Goal: Task Accomplishment & Management: Complete application form

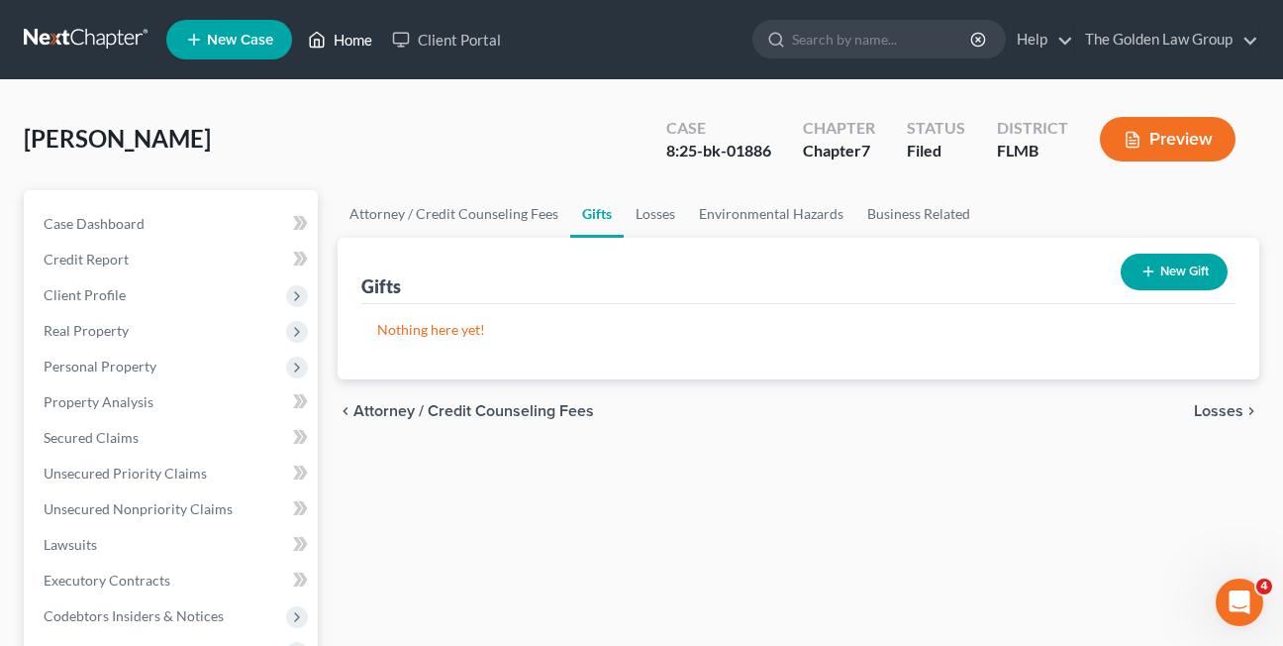
click at [336, 43] on link "Home" at bounding box center [340, 40] width 84 height 36
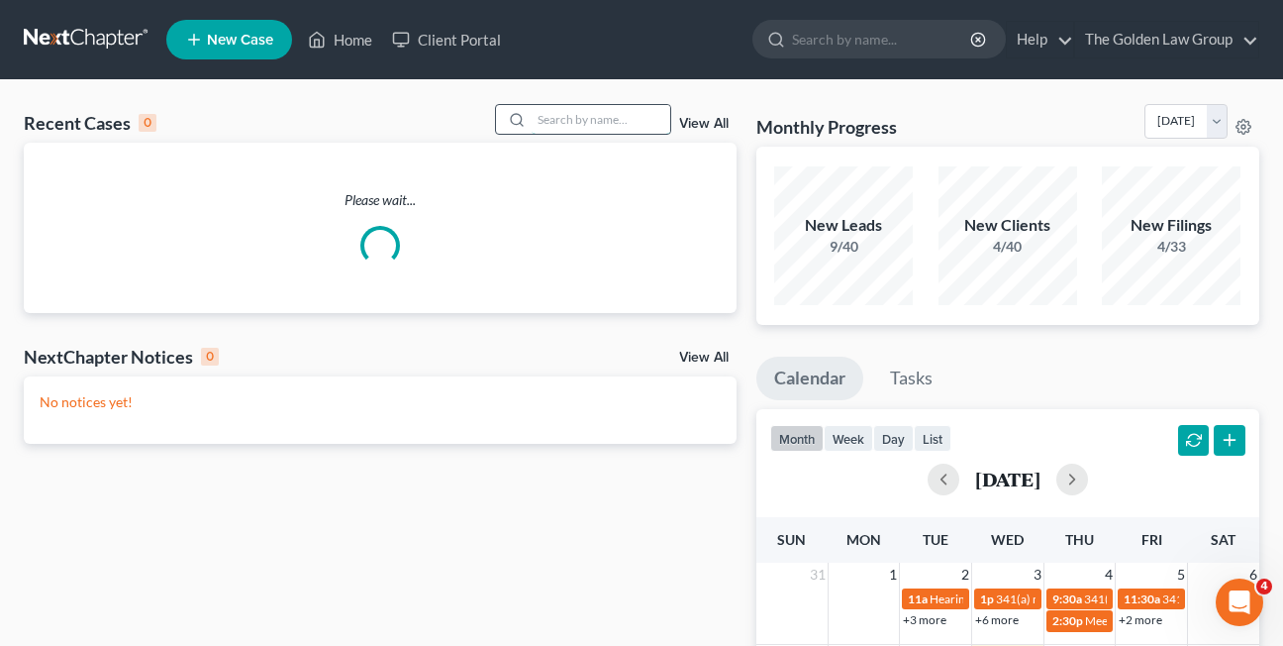
click at [566, 122] on input "search" at bounding box center [601, 119] width 139 height 29
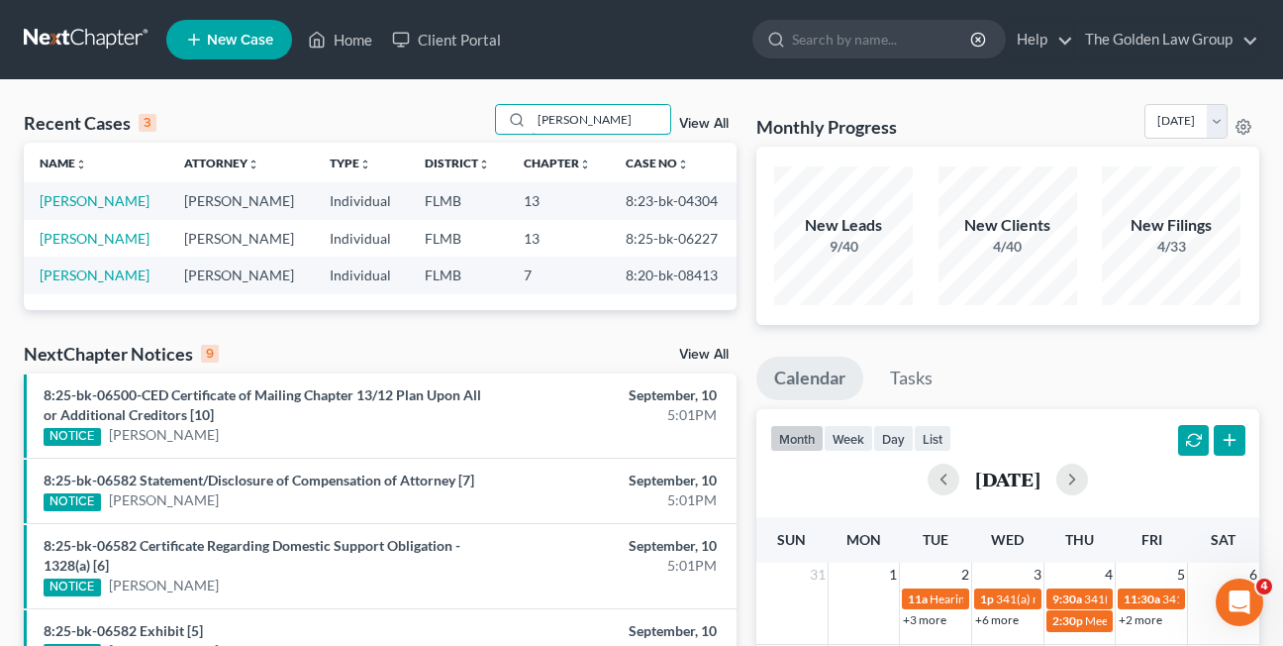
type input "[PERSON_NAME]"
click at [69, 240] on link "[PERSON_NAME]" at bounding box center [95, 238] width 110 height 17
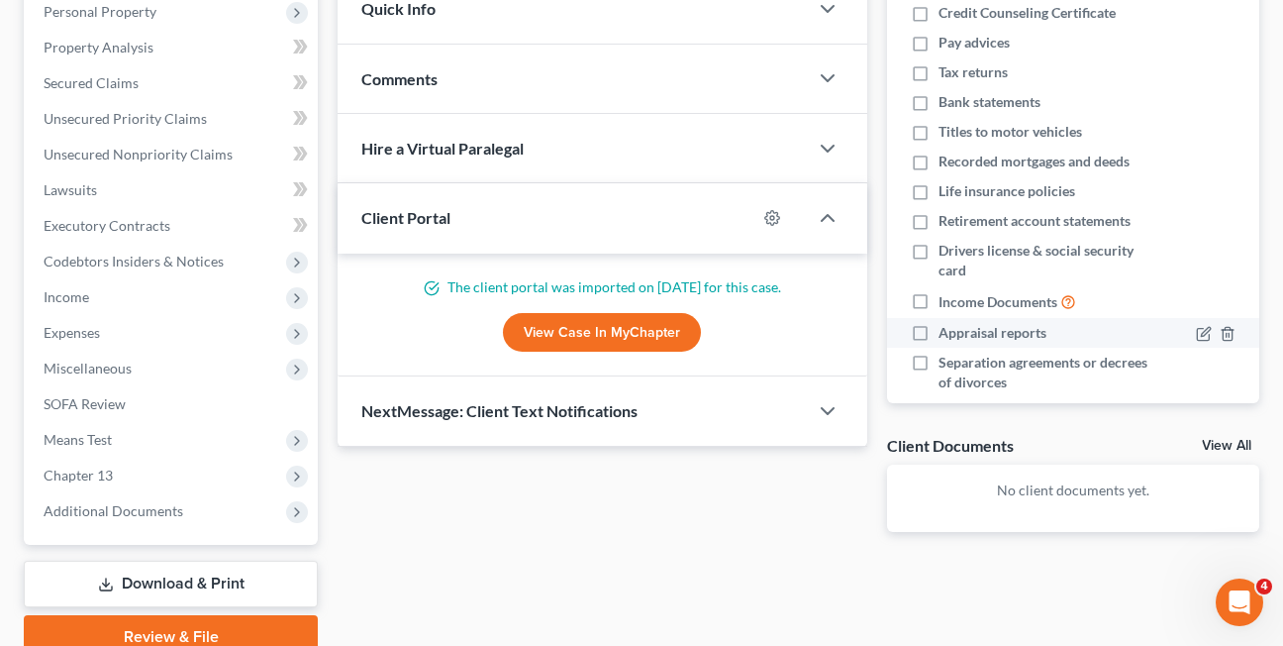
scroll to position [358, 0]
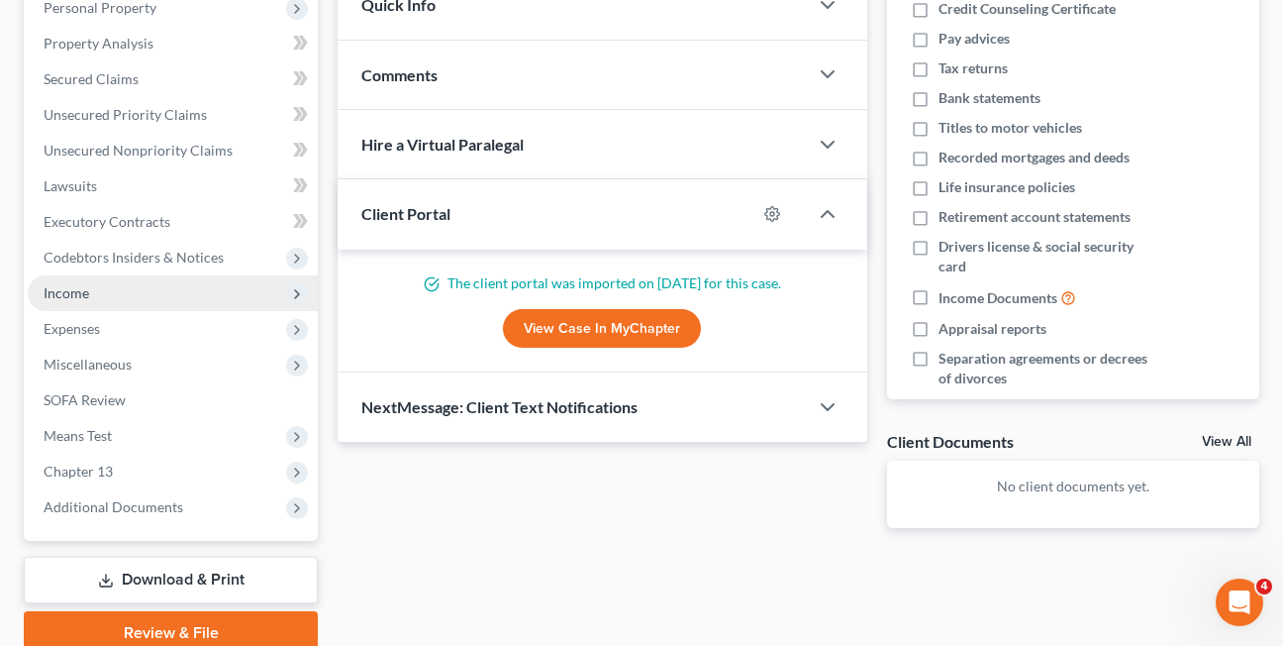
click at [70, 296] on span "Income" at bounding box center [67, 292] width 46 height 17
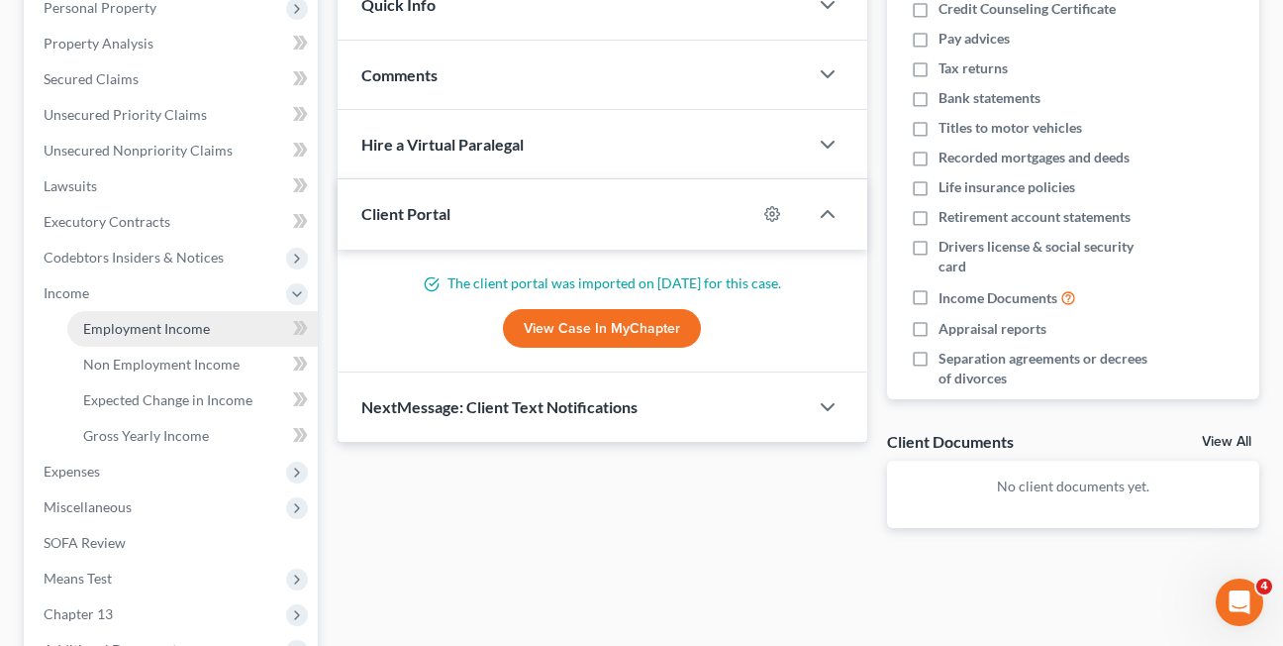
click at [145, 337] on link "Employment Income" at bounding box center [192, 329] width 251 height 36
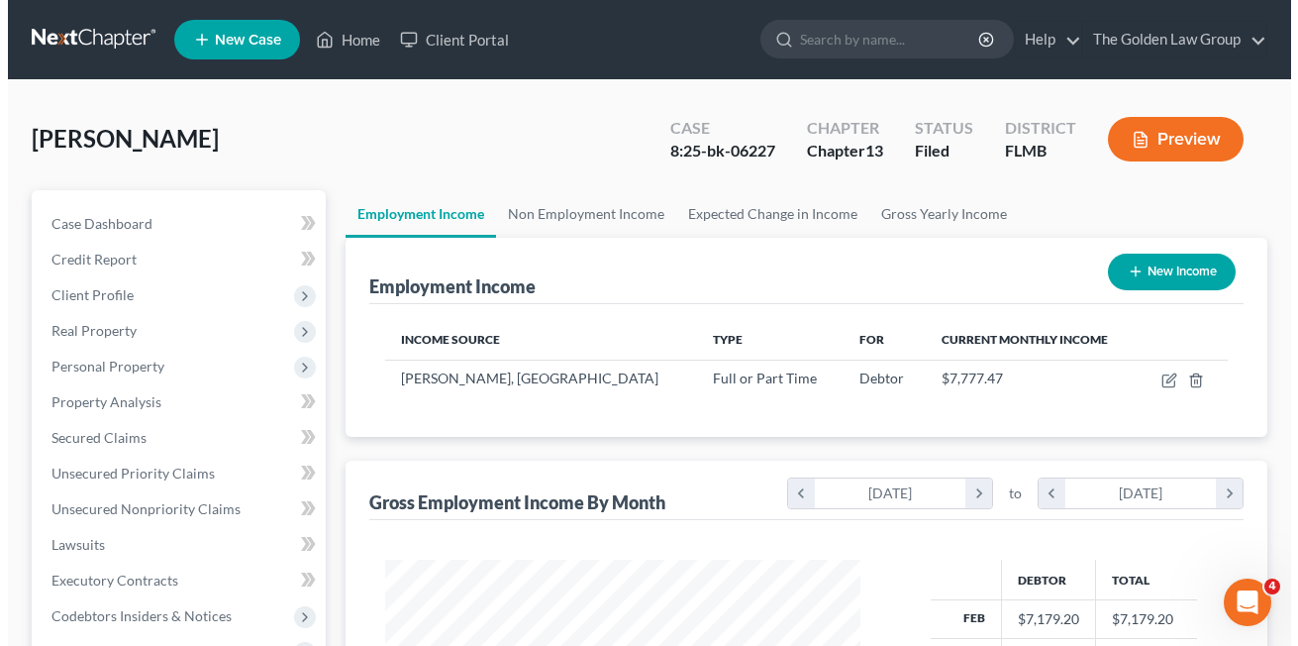
scroll to position [355, 515]
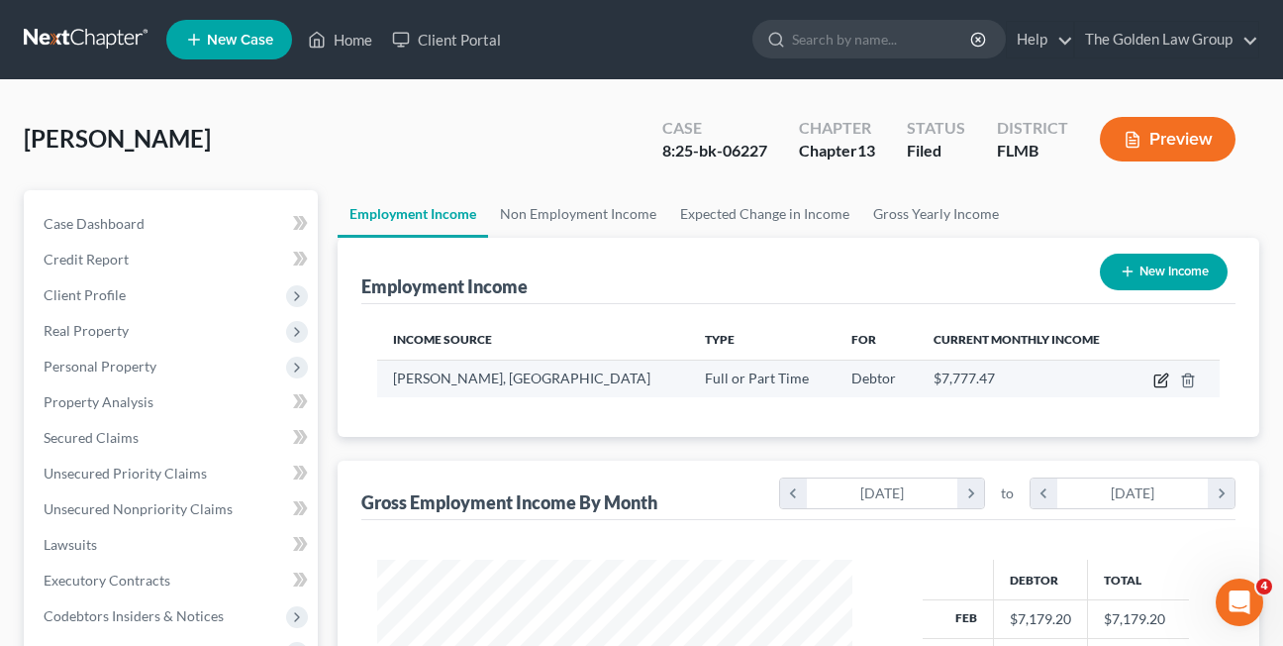
click at [1158, 379] on icon "button" at bounding box center [1162, 380] width 16 height 16
select select "0"
select select "9"
select select "2"
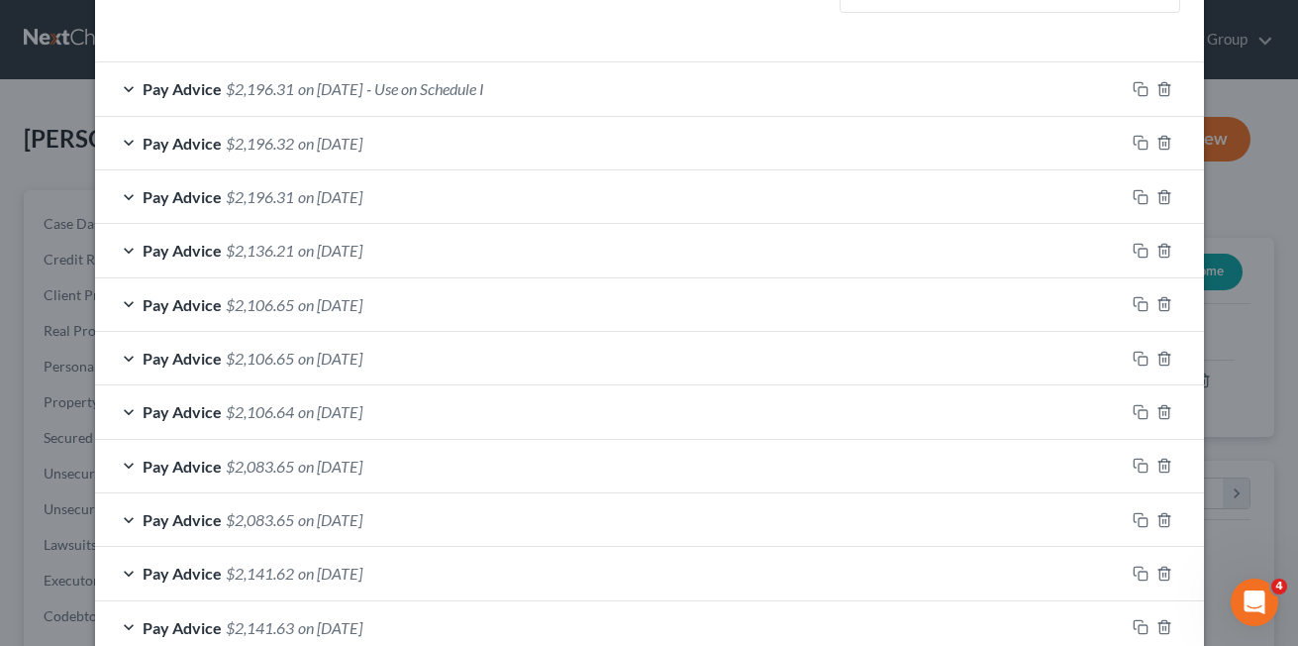
scroll to position [623, 0]
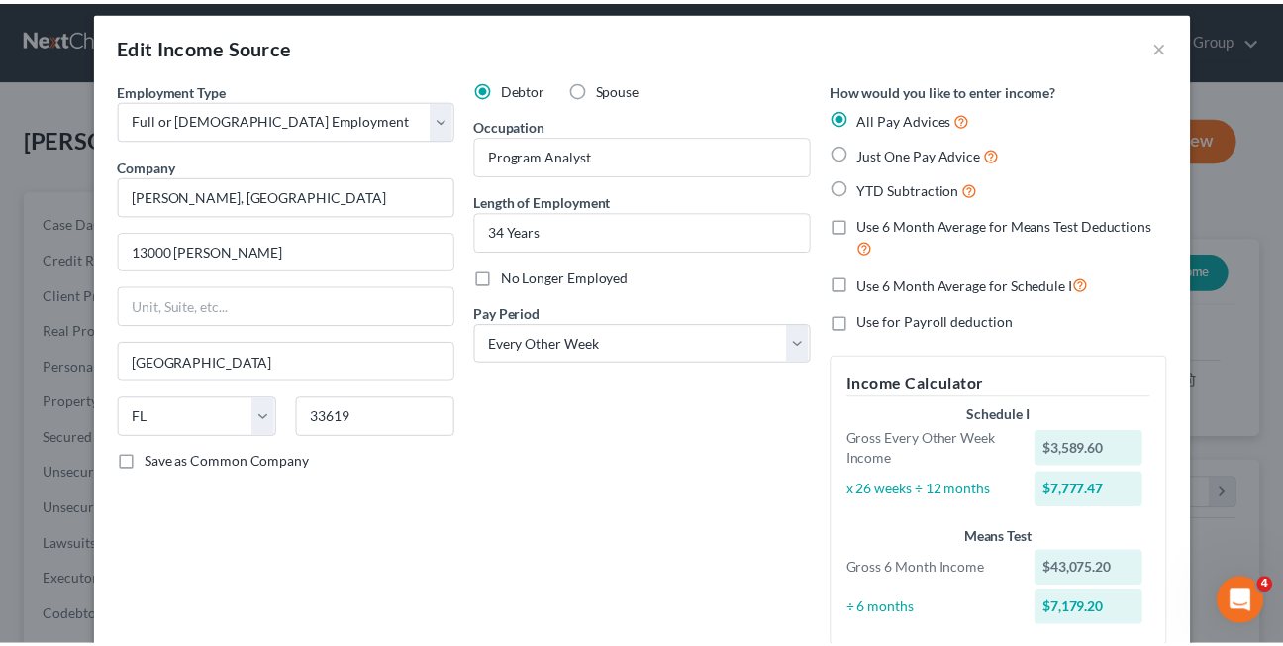
scroll to position [0, 0]
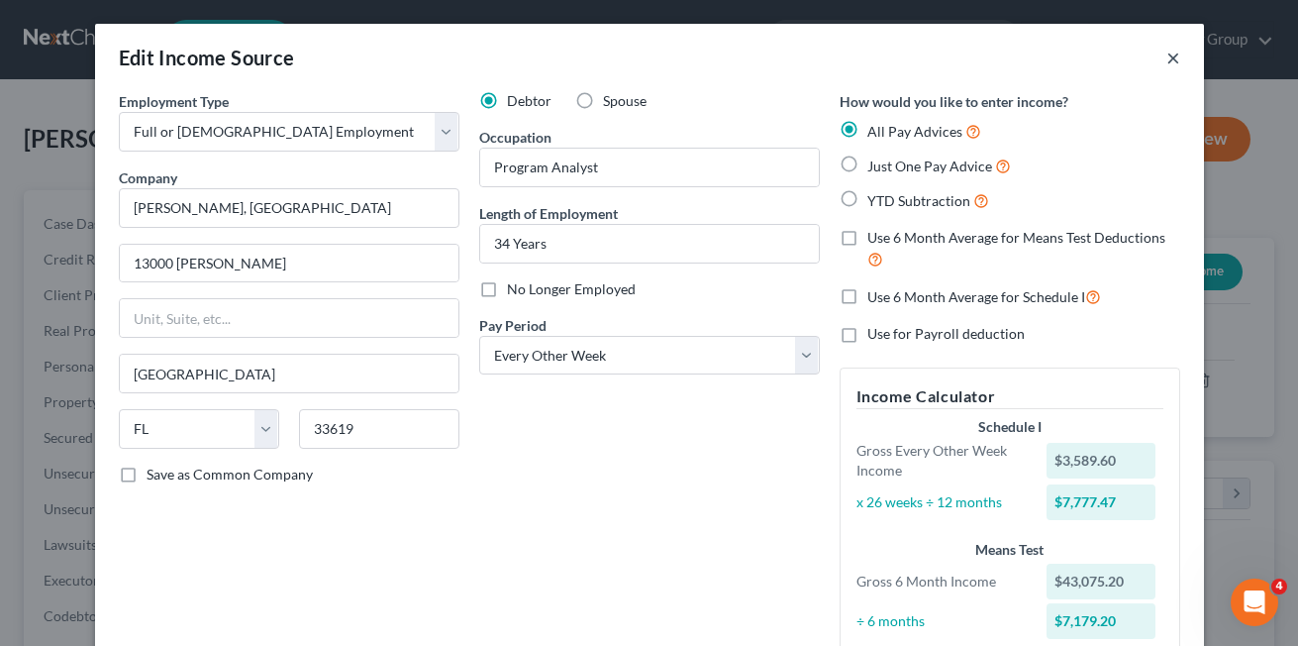
click at [1166, 56] on button "×" at bounding box center [1173, 58] width 14 height 24
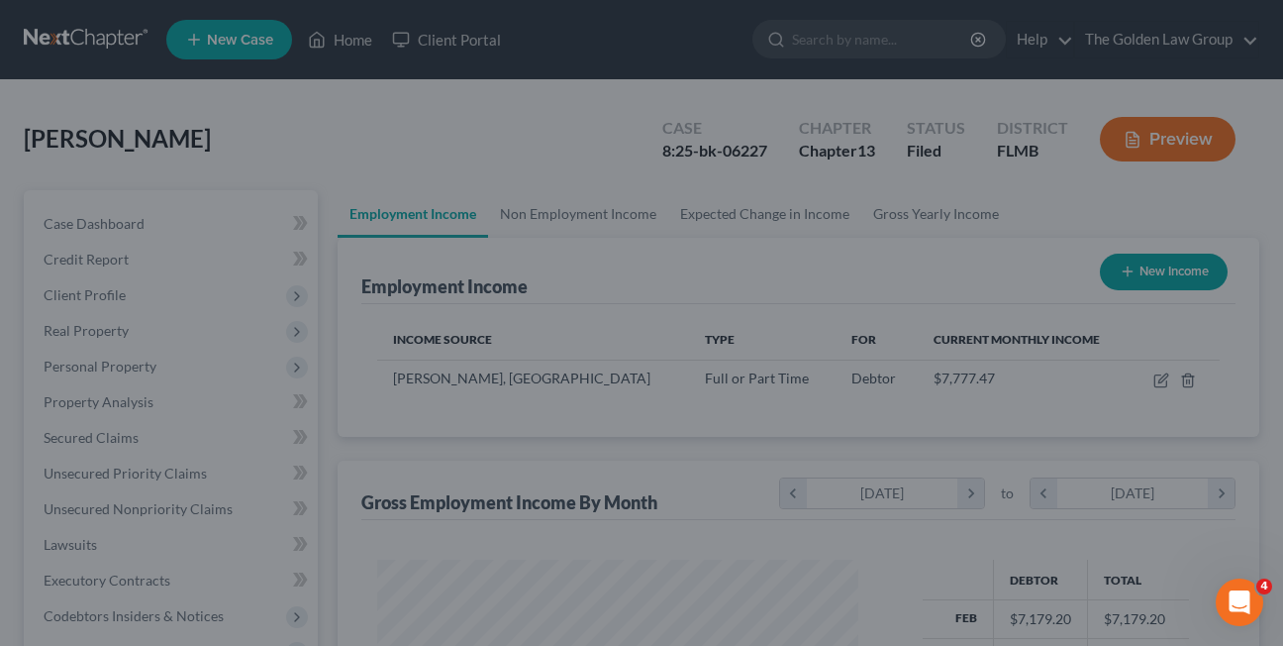
scroll to position [989816, 989656]
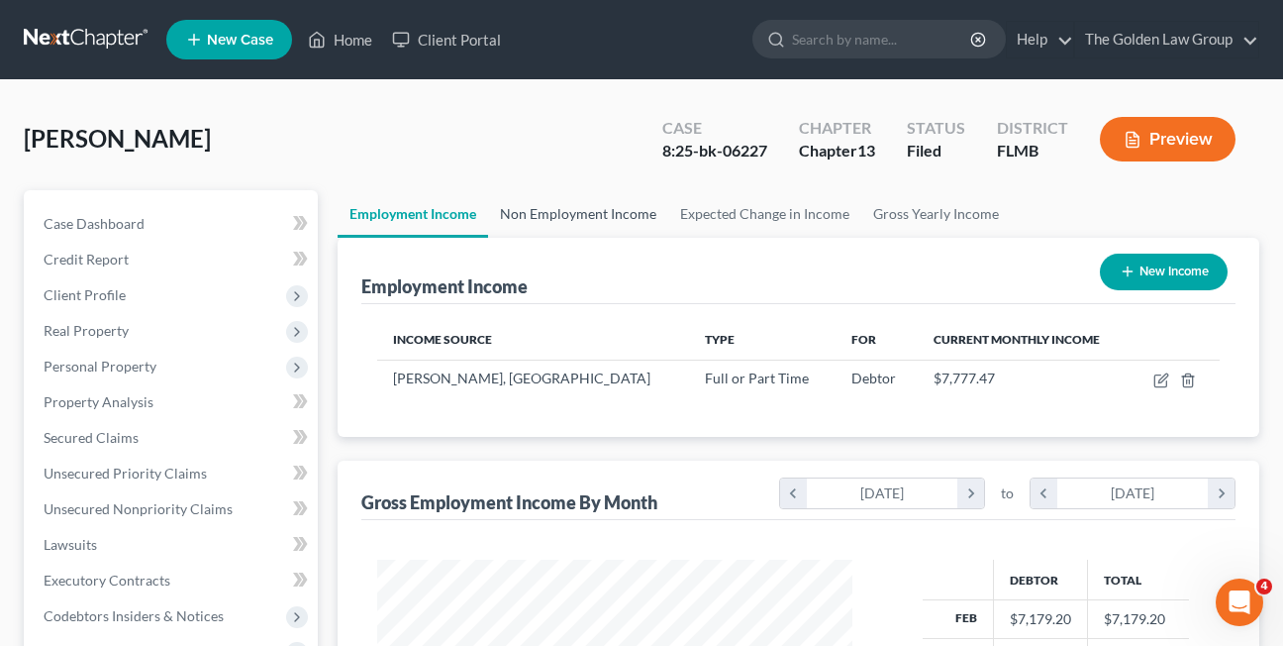
click at [508, 220] on link "Non Employment Income" at bounding box center [578, 214] width 180 height 48
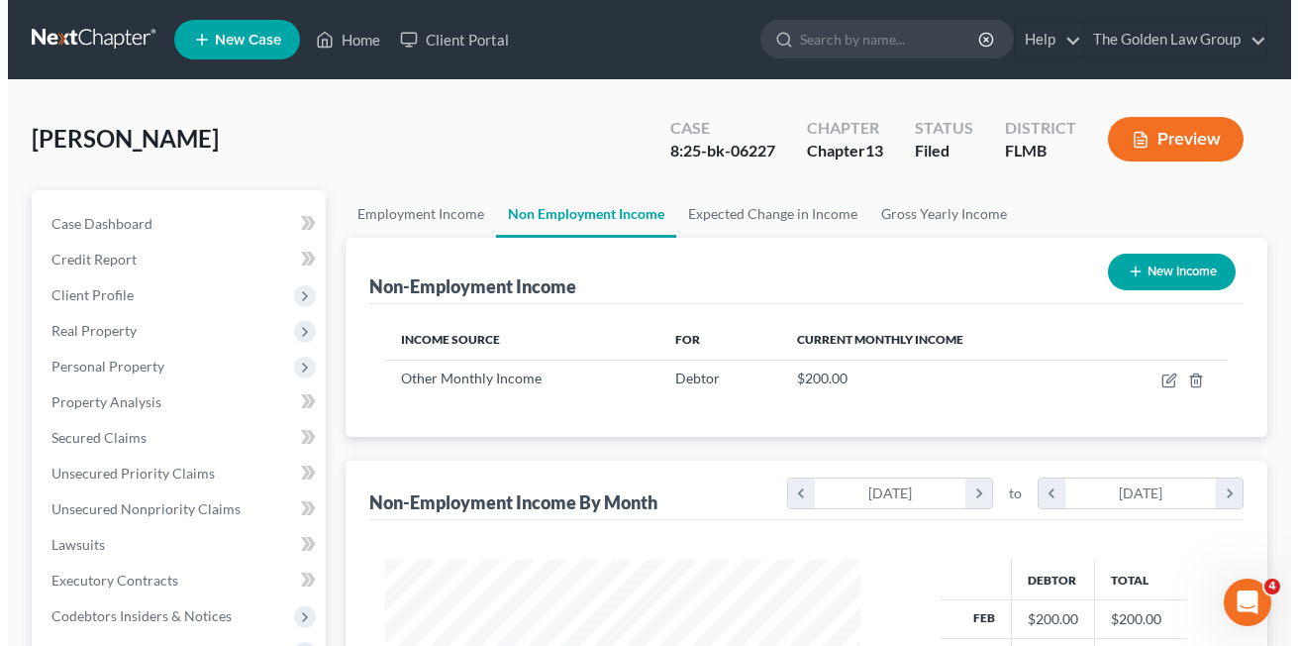
scroll to position [355, 515]
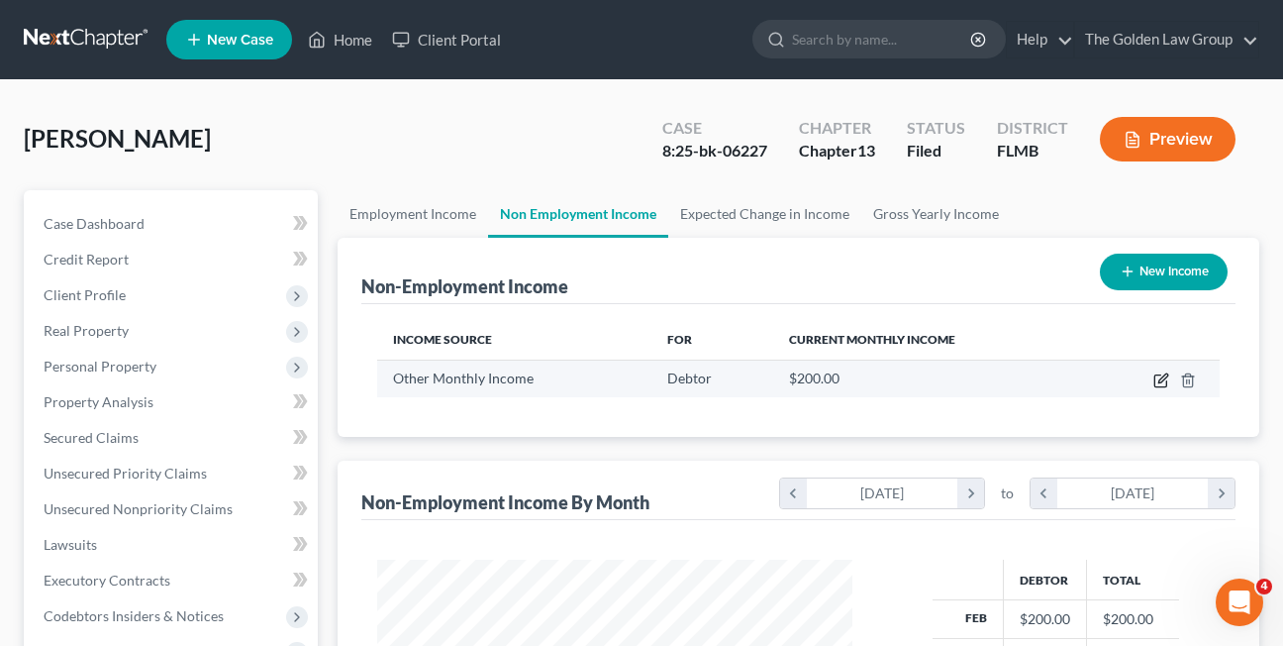
click at [1159, 378] on icon "button" at bounding box center [1162, 380] width 16 height 16
select select "13"
select select "0"
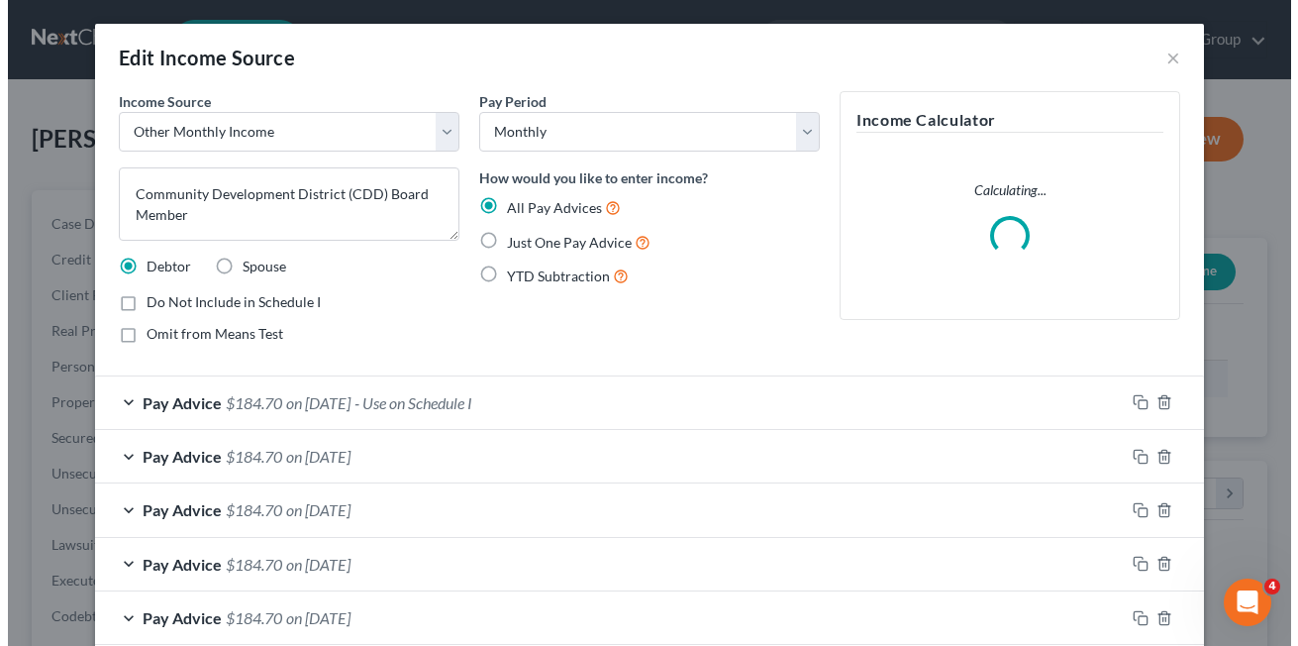
scroll to position [355, 522]
